Goal: Task Accomplishment & Management: Manage account settings

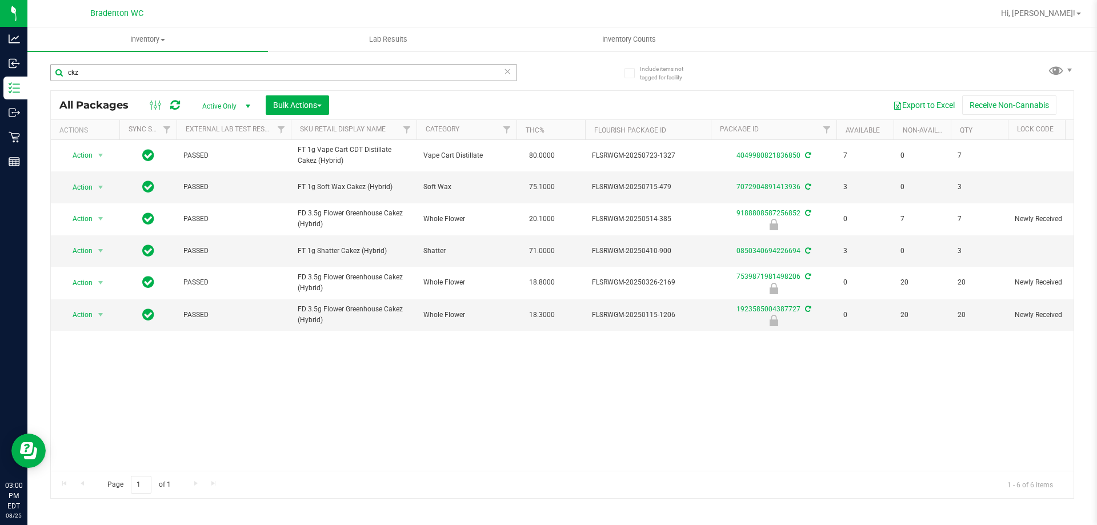
click at [123, 75] on input "ckz" at bounding box center [283, 72] width 467 height 17
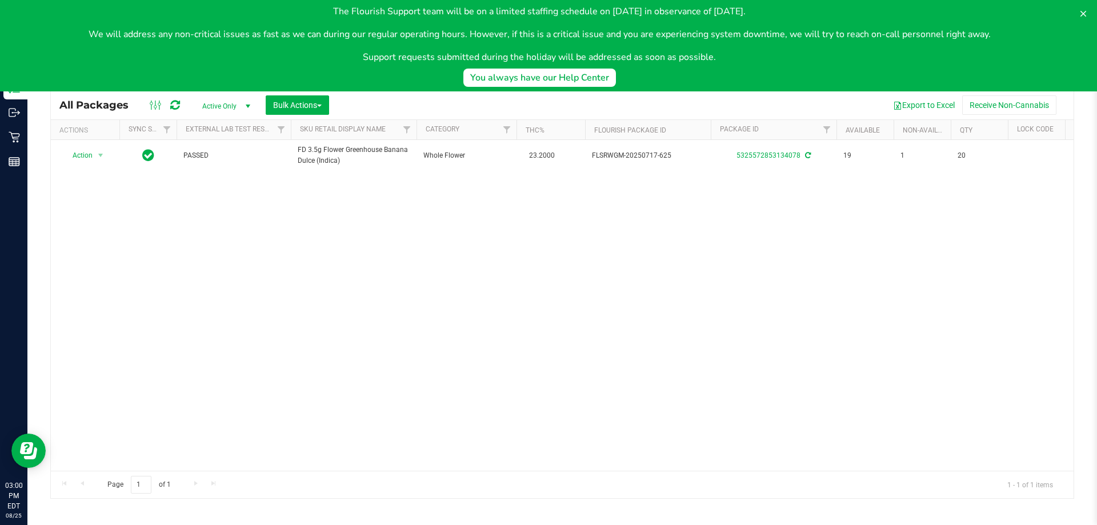
click at [120, 72] on body "The Flourish Support team will be on a limited staffing schedule on [DATE] in o…" at bounding box center [548, 45] width 1097 height 91
click at [116, 74] on body "The Flourish Support team will be on a limited staffing schedule on [DATE] in o…" at bounding box center [548, 45] width 1097 height 91
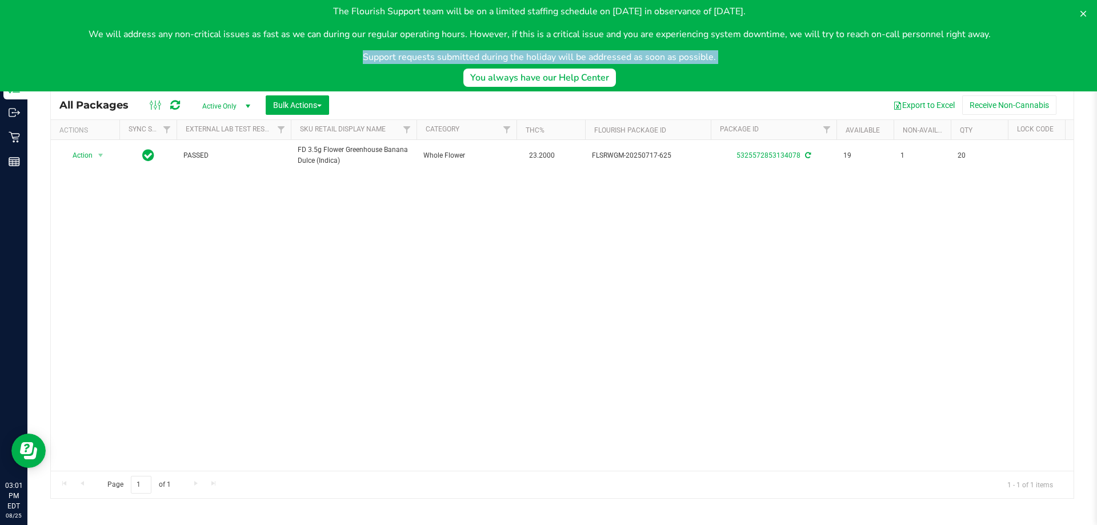
click at [116, 74] on body "The Flourish Support team will be on a limited staffing schedule on [DATE] in o…" at bounding box center [548, 45] width 1097 height 91
click at [89, 251] on div "Action Action Adjust qty Create package Edit attributes Global inventory Locate…" at bounding box center [562, 305] width 1022 height 331
click at [1079, 16] on icon at bounding box center [1082, 13] width 9 height 9
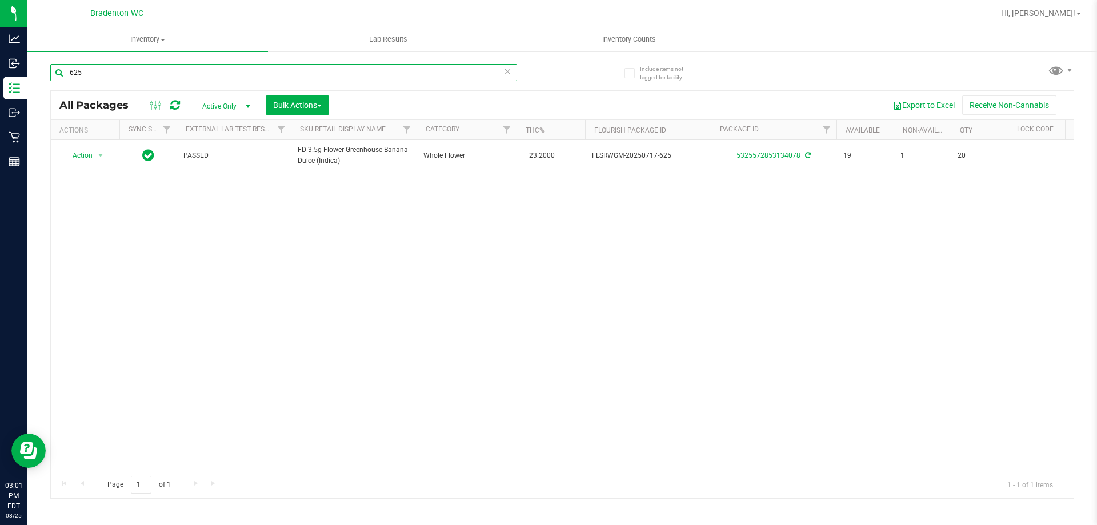
click at [234, 67] on input "-625" at bounding box center [283, 72] width 467 height 17
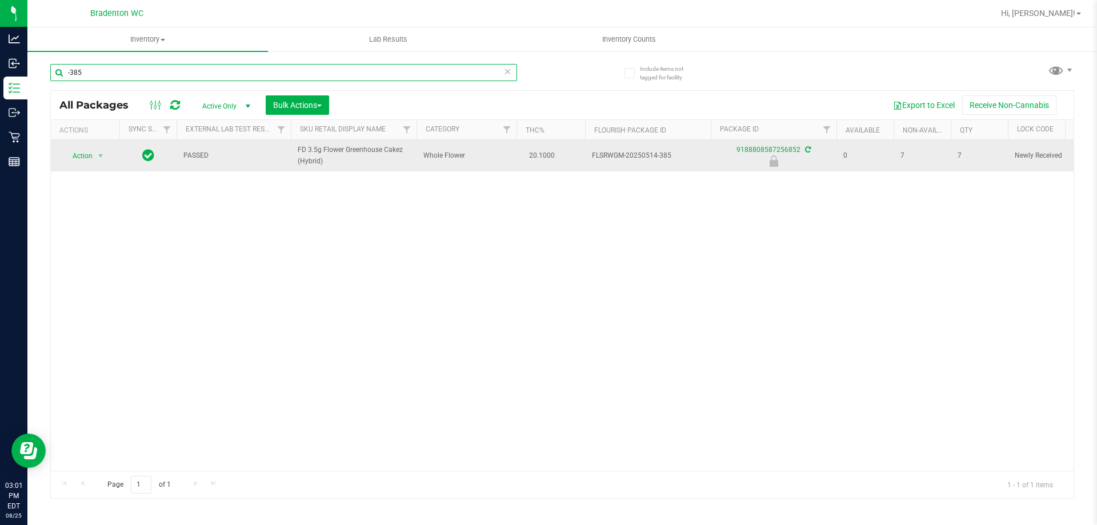
type input "-385"
click at [84, 161] on span "Action" at bounding box center [77, 156] width 31 height 16
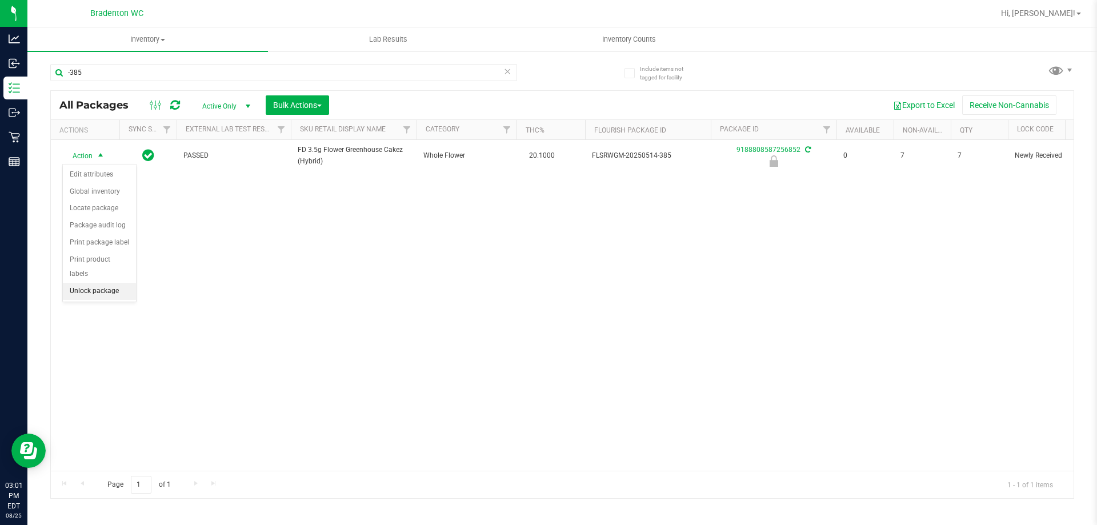
click at [89, 283] on li "Unlock package" at bounding box center [99, 291] width 73 height 17
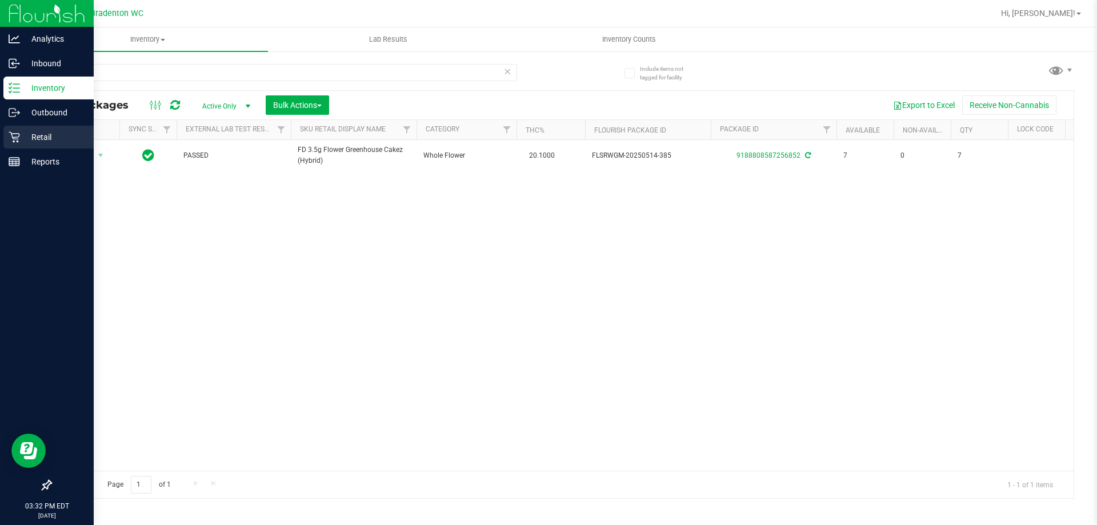
click at [11, 136] on icon at bounding box center [14, 136] width 11 height 11
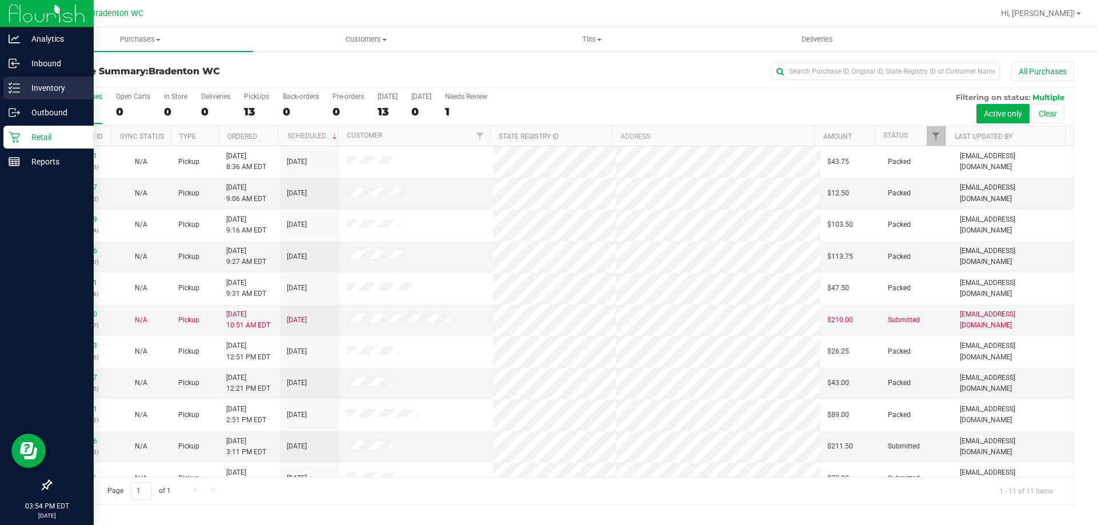
click at [55, 90] on p "Inventory" at bounding box center [54, 88] width 69 height 14
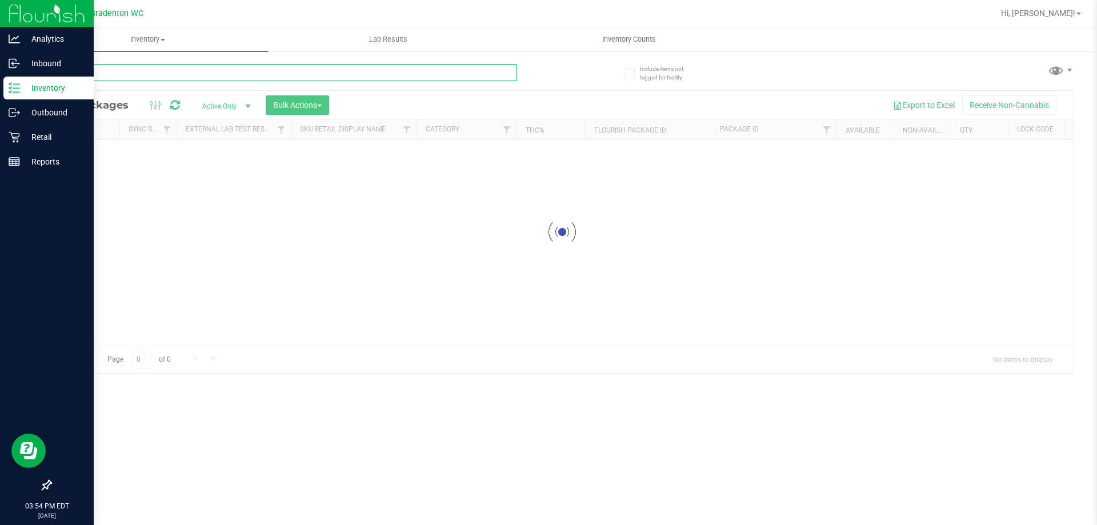
click at [185, 71] on div "Inventory All packages All inventory Waste log Create inventory Lab Results Inv…" at bounding box center [561, 275] width 1069 height 497
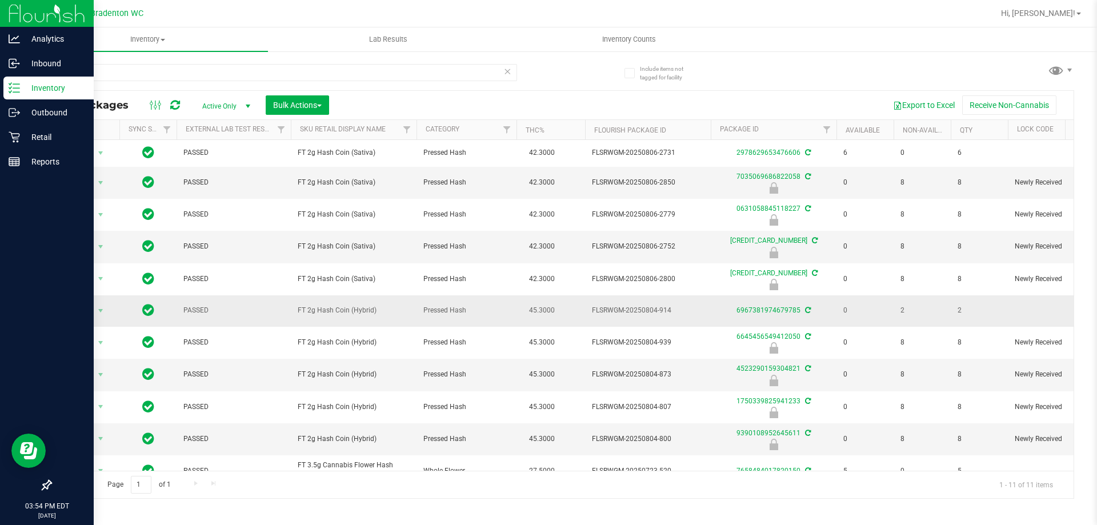
click at [338, 311] on span "FT 2g Hash Coin (Hybrid)" at bounding box center [354, 310] width 112 height 11
copy tr "FT 2g Hash Coin (Hybrid)"
click at [114, 73] on input "hash" at bounding box center [283, 72] width 467 height 17
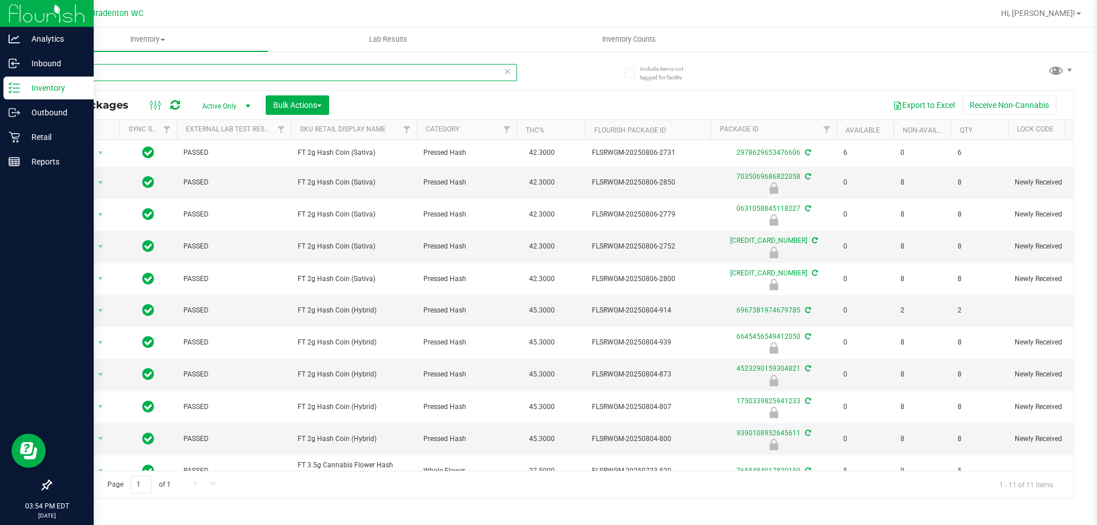
click at [114, 73] on input "hash" at bounding box center [283, 72] width 467 height 17
paste input "FT 2g Hash Coin (Hybrid)"
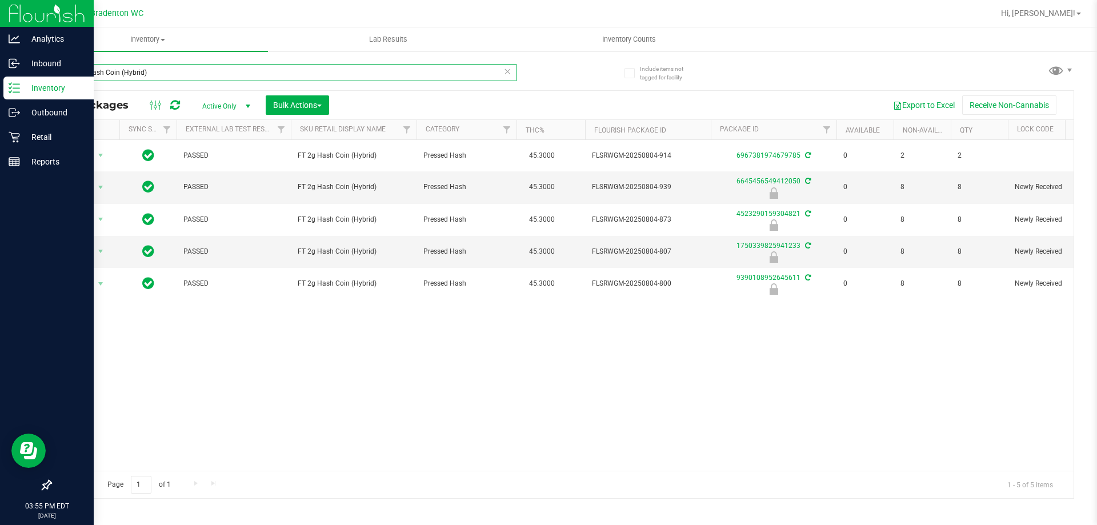
type input "FT 2g Hash Coin (Hybrid)"
click at [48, 137] on p "Retail" at bounding box center [54, 137] width 69 height 14
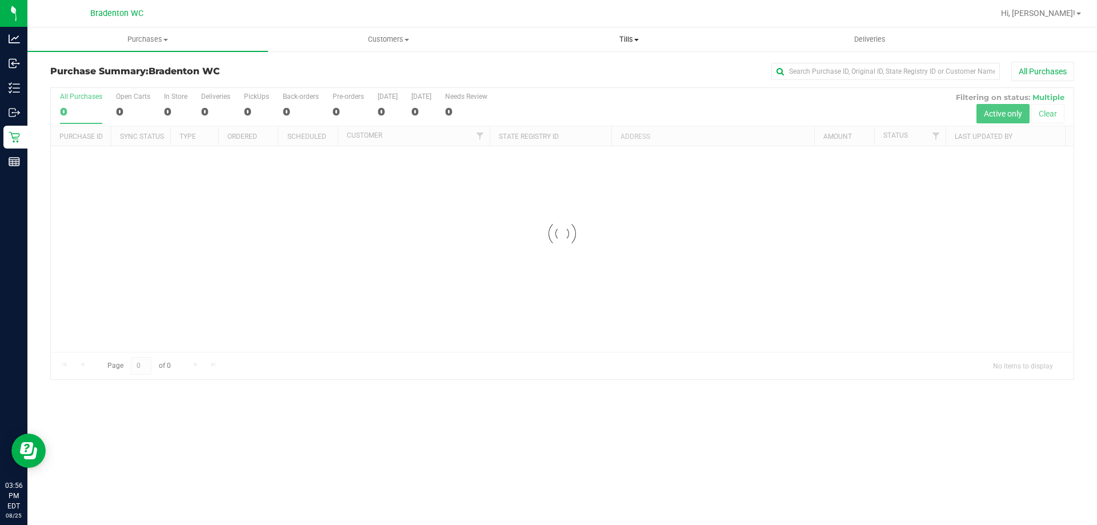
click at [624, 35] on span "Tills" at bounding box center [628, 39] width 239 height 10
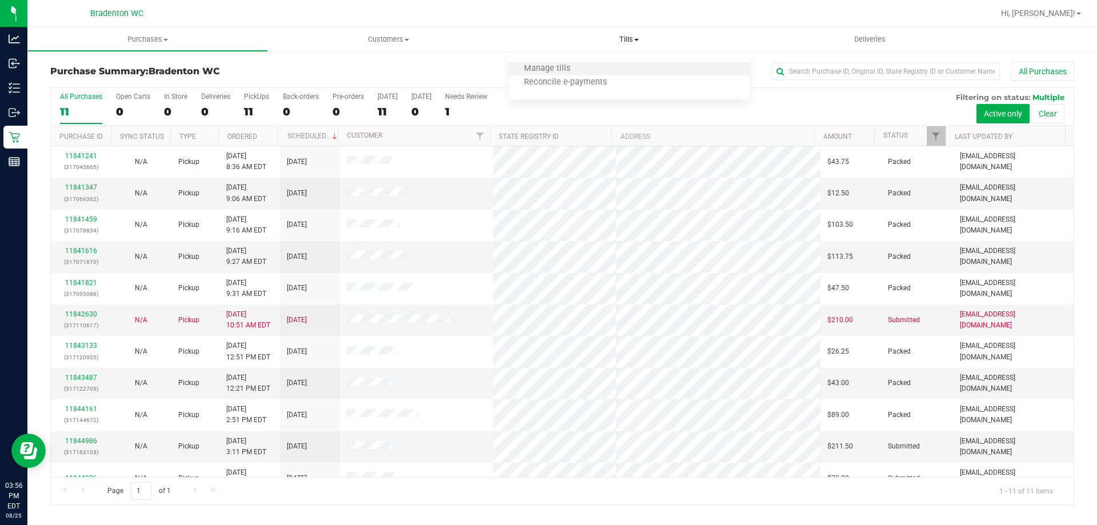
click at [588, 69] on li "Manage tills" at bounding box center [628, 69] width 240 height 14
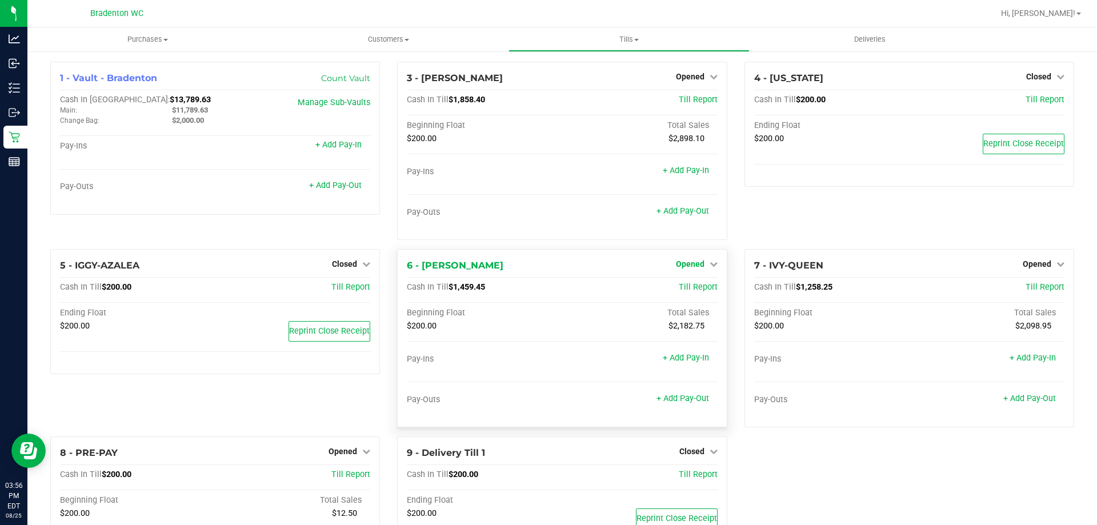
click at [680, 262] on span "Opened" at bounding box center [690, 263] width 29 height 9
click at [676, 285] on link "Close Till" at bounding box center [691, 287] width 31 height 9
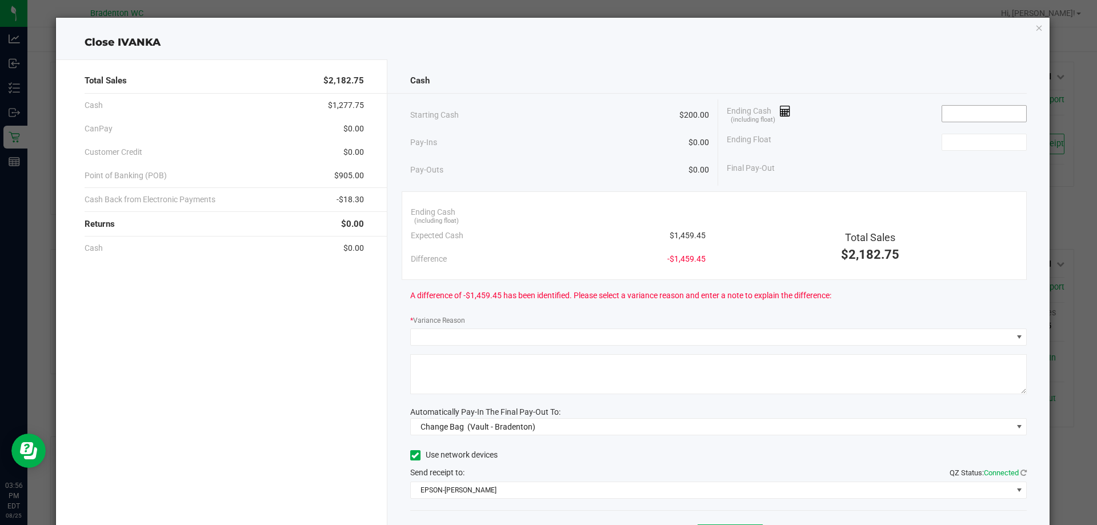
click at [982, 113] on input at bounding box center [984, 114] width 84 height 16
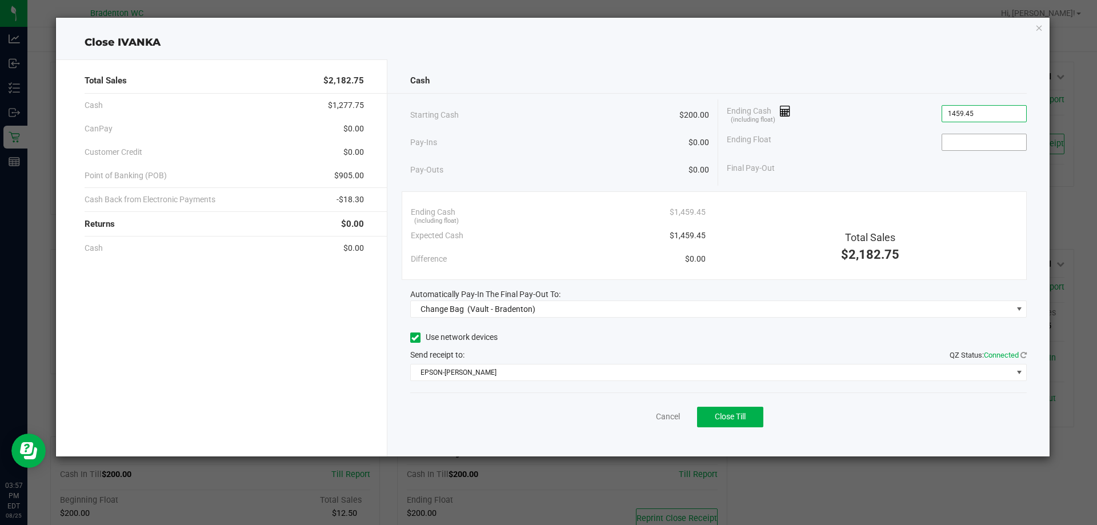
type input "$1,459.45"
click at [976, 137] on input at bounding box center [984, 142] width 84 height 16
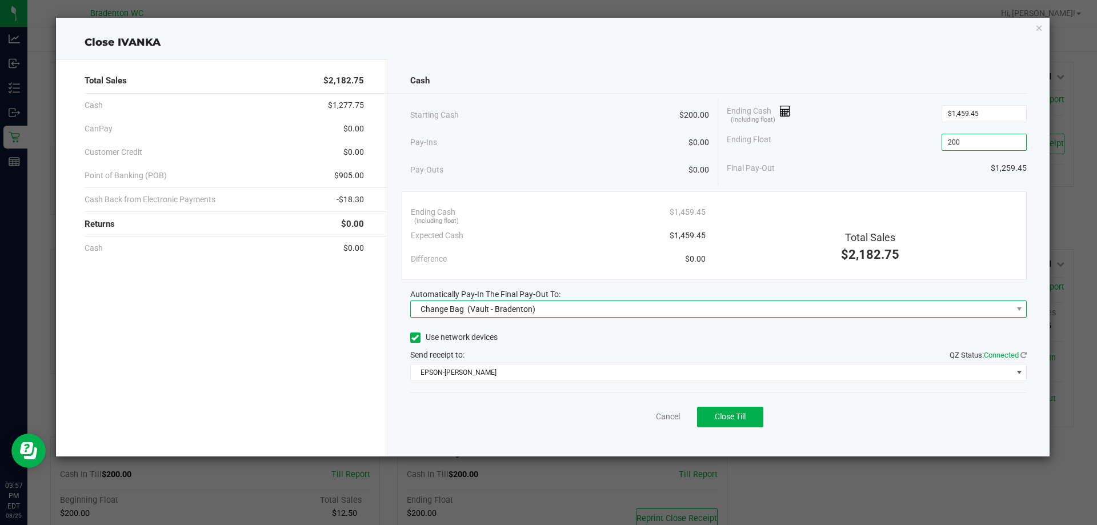
type input "$200.00"
click at [669, 303] on span "Change Bag (Vault - Bradenton)" at bounding box center [711, 309] width 601 height 16
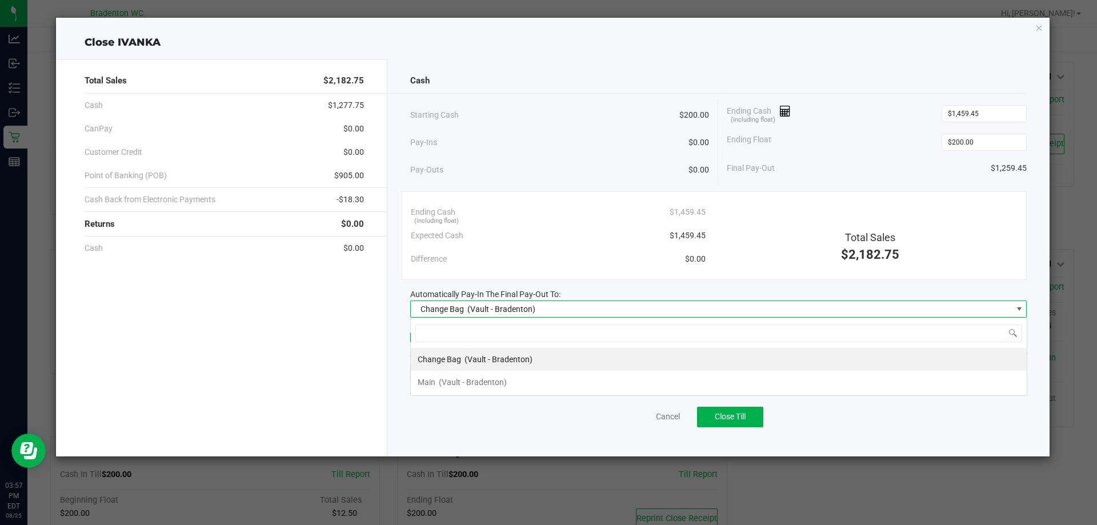
scroll to position [17, 616]
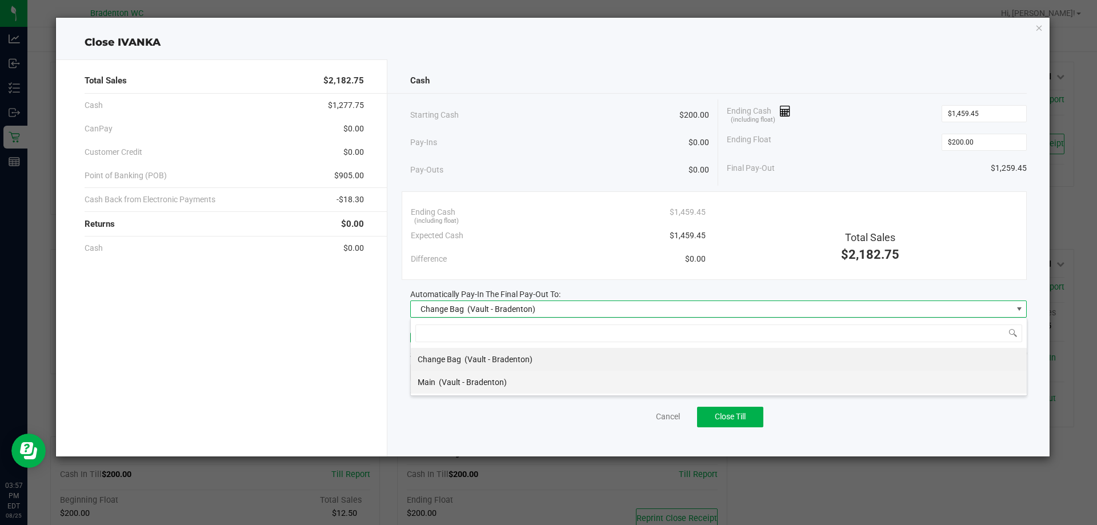
click at [553, 380] on li "Main (Vault - Bradenton)" at bounding box center [719, 382] width 616 height 23
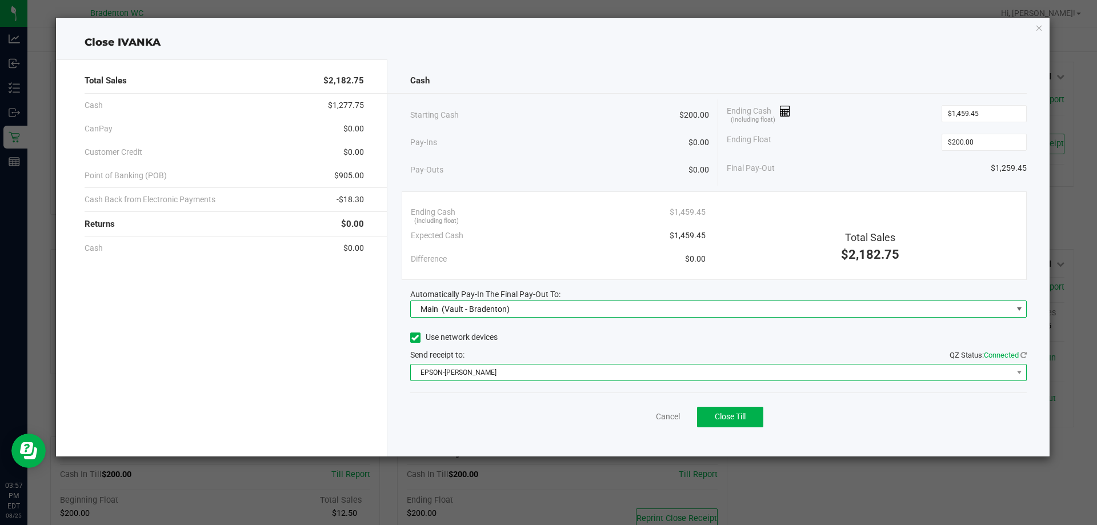
click at [572, 373] on span "EPSON-[PERSON_NAME]" at bounding box center [711, 372] width 601 height 16
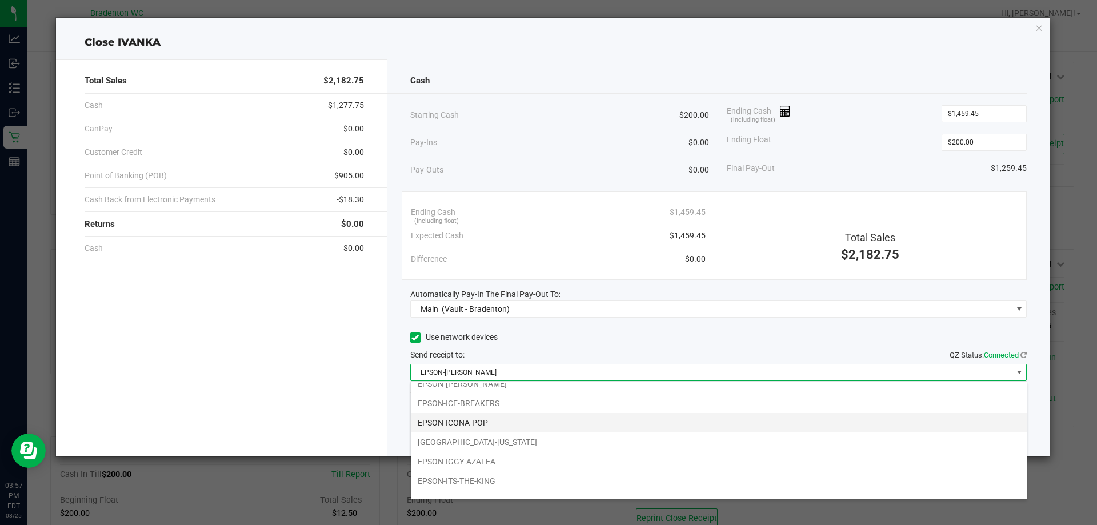
scroll to position [119, 0]
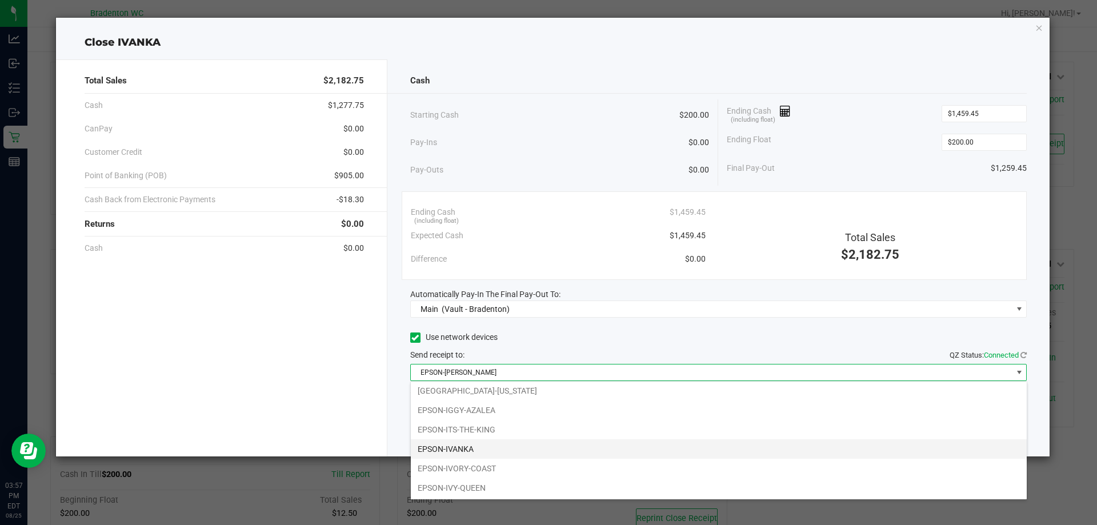
click at [499, 448] on li "EPSON-IVANKA" at bounding box center [719, 448] width 616 height 19
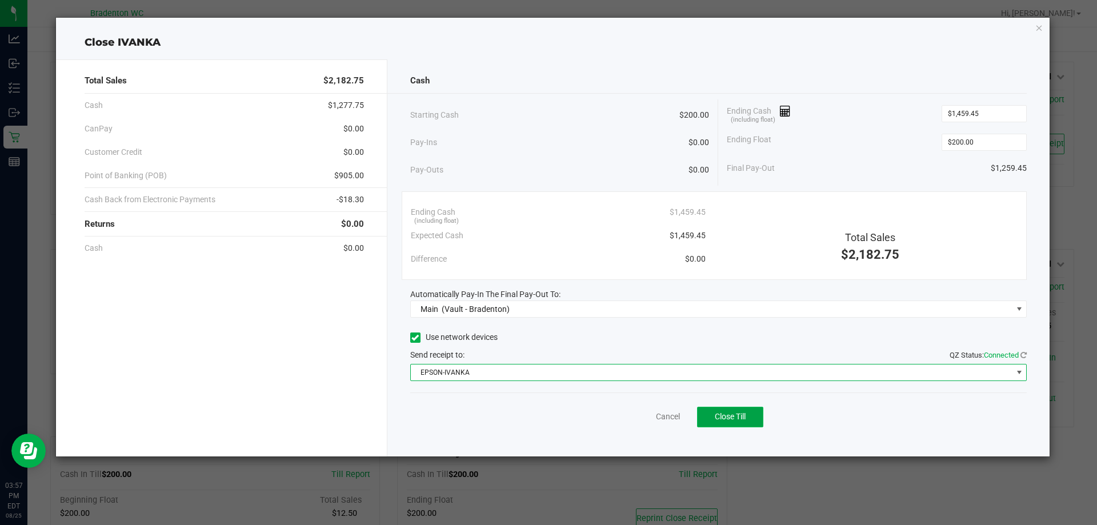
click at [757, 417] on button "Close Till" at bounding box center [730, 417] width 66 height 21
